Goal: Find specific page/section: Find specific page/section

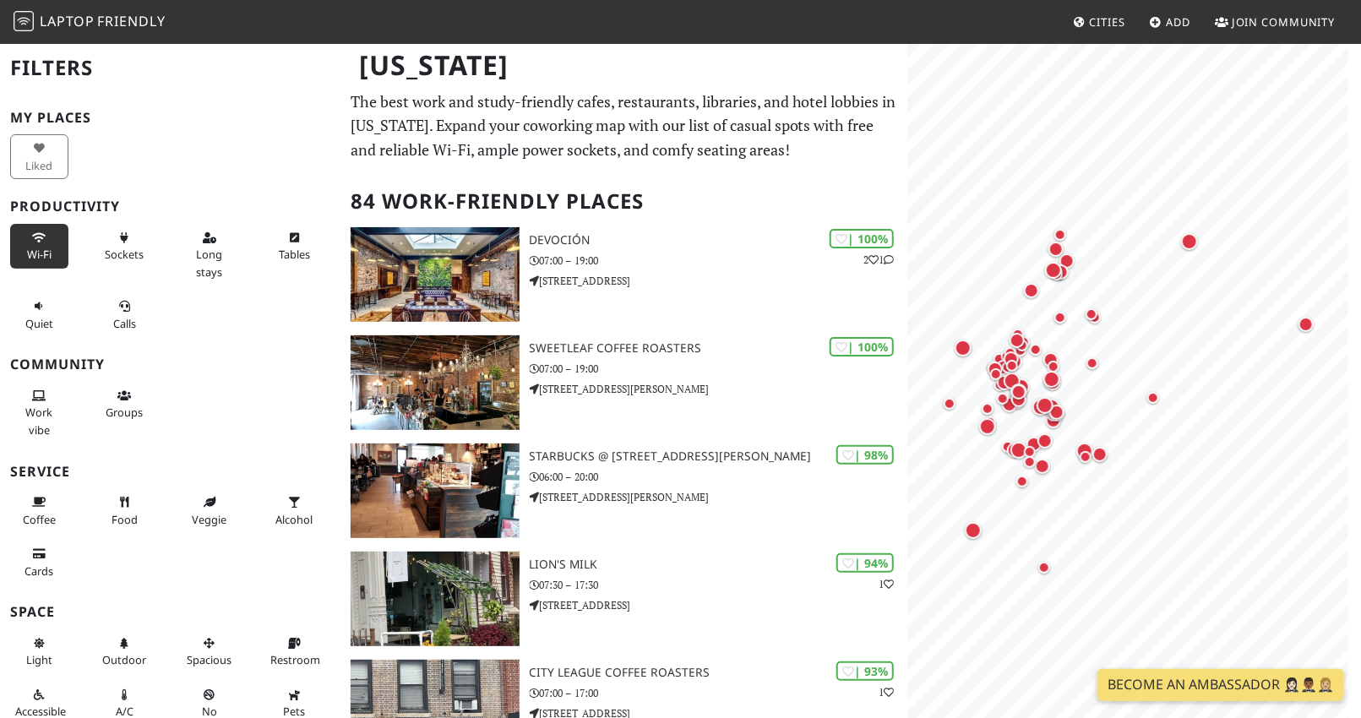
click at [37, 238] on icon at bounding box center [40, 238] width 14 height 11
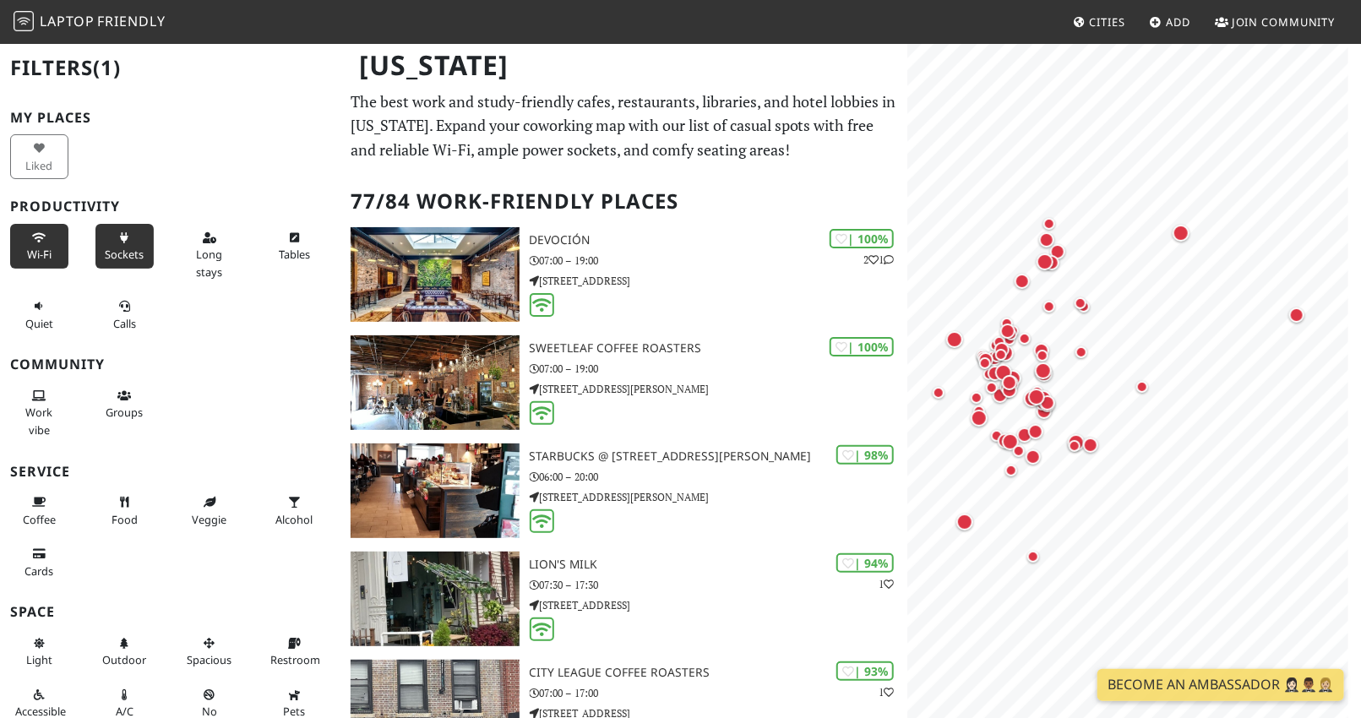
click at [117, 242] on icon at bounding box center [124, 238] width 14 height 11
click at [204, 253] on span "Long stays" at bounding box center [209, 263] width 26 height 32
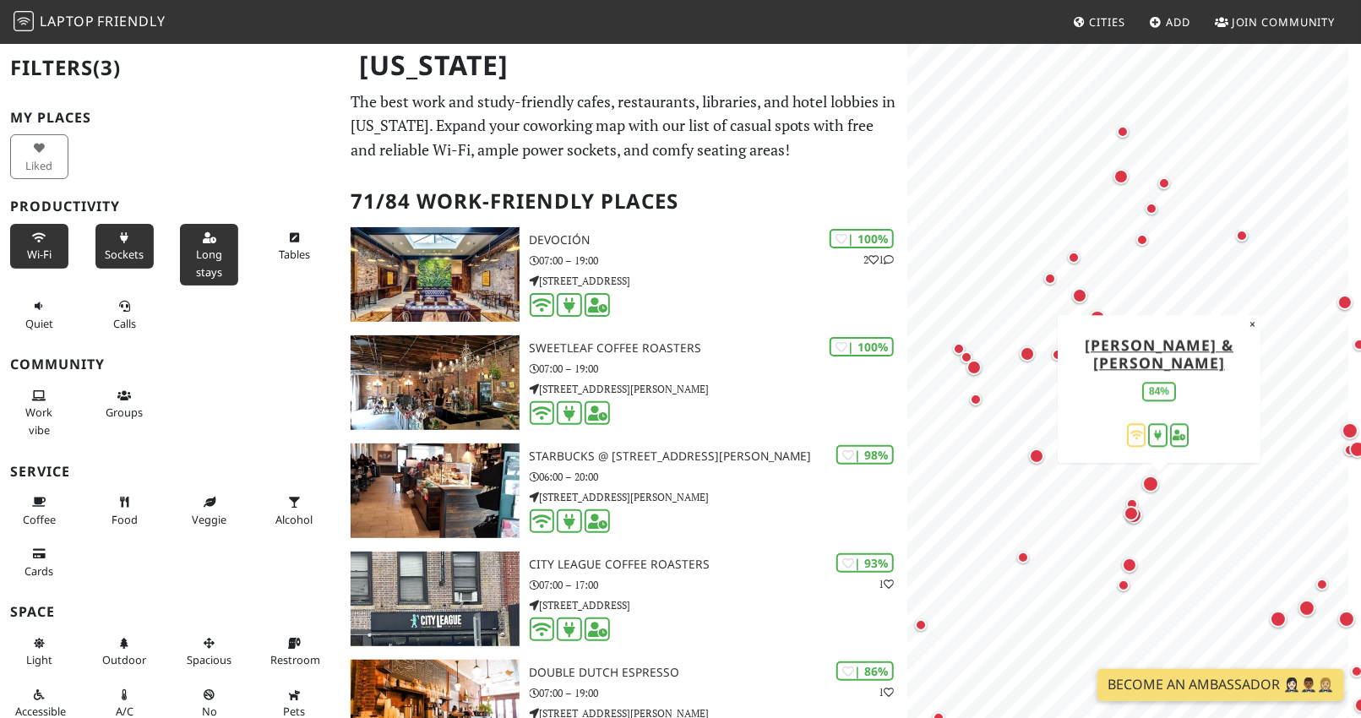
click at [1149, 481] on div "Map marker" at bounding box center [1150, 483] width 17 height 17
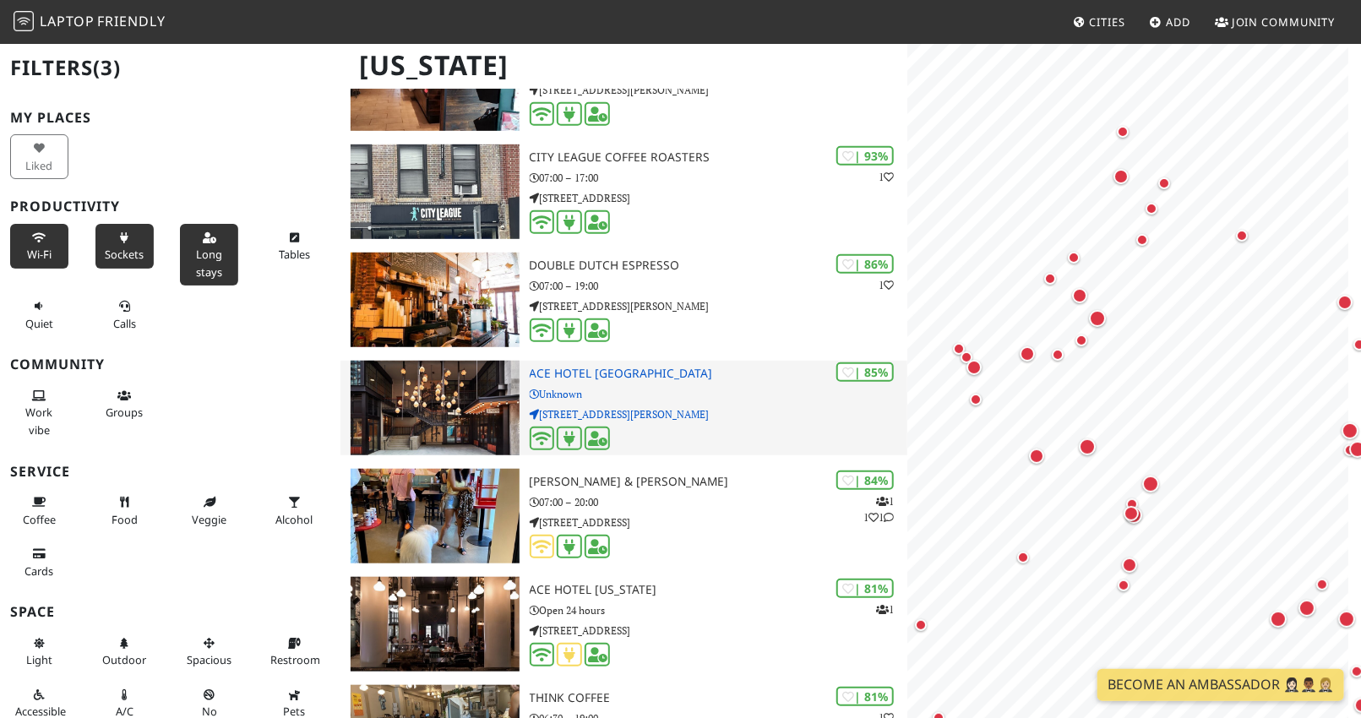
scroll to position [412, 0]
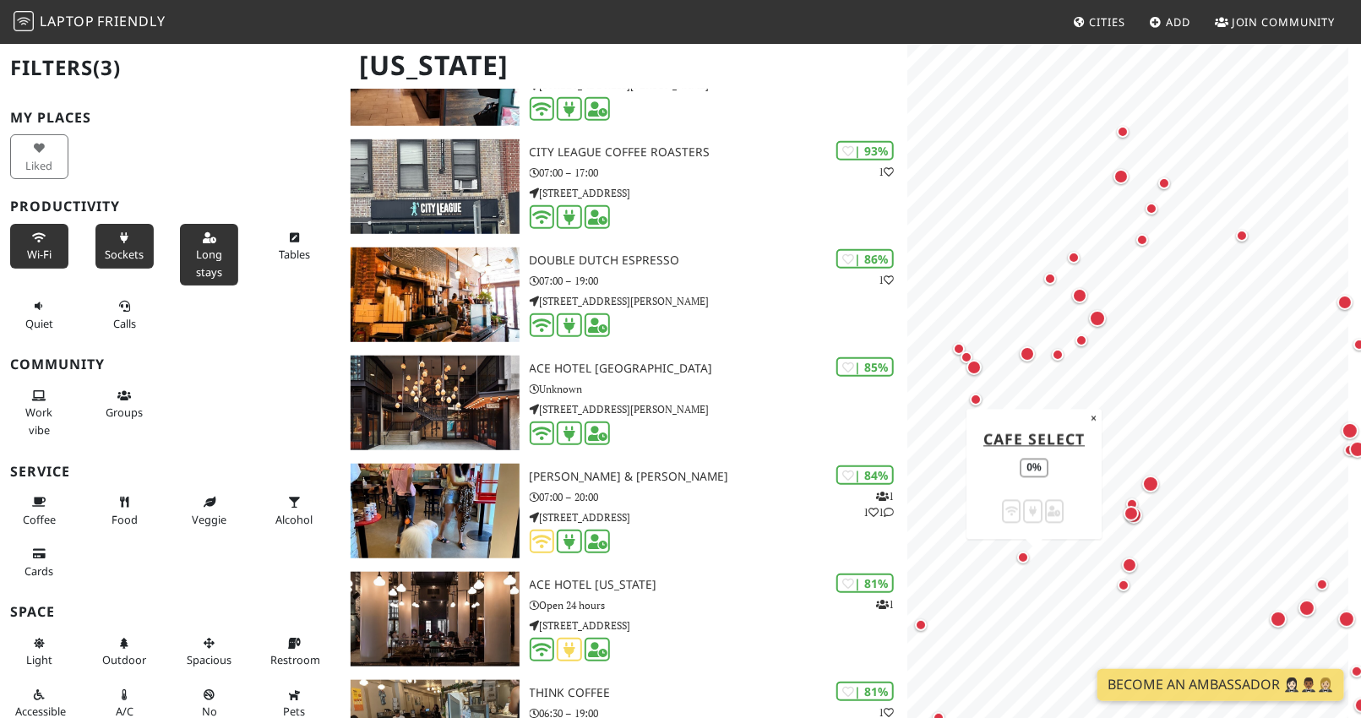
click at [1020, 556] on div "Map marker" at bounding box center [1023, 557] width 12 height 12
